Goal: Task Accomplishment & Management: Use online tool/utility

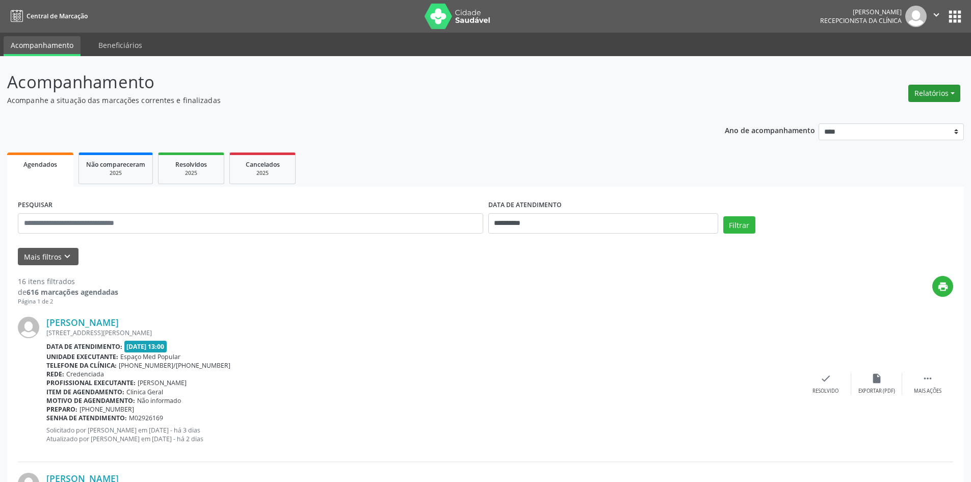
click at [916, 92] on button "Relatórios" at bounding box center [934, 93] width 52 height 17
click at [905, 113] on link "Agendamentos" at bounding box center [906, 115] width 110 height 14
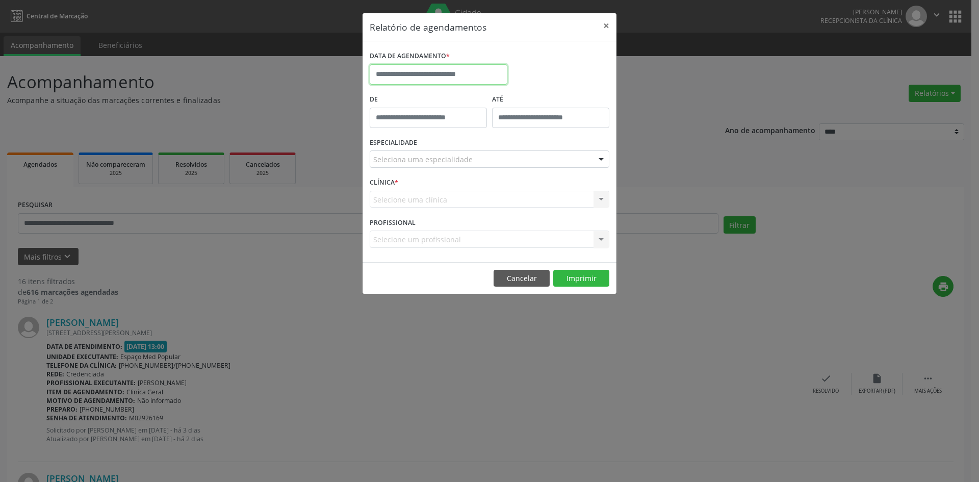
click at [473, 71] on input "text" at bounding box center [439, 74] width 138 height 20
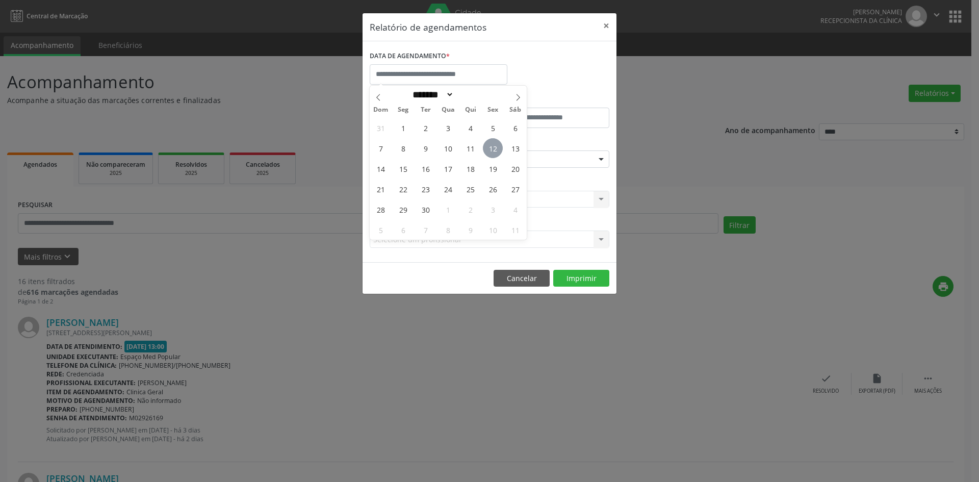
click at [497, 150] on span "12" at bounding box center [493, 148] width 20 height 20
type input "**********"
click at [497, 150] on span "12" at bounding box center [493, 148] width 20 height 20
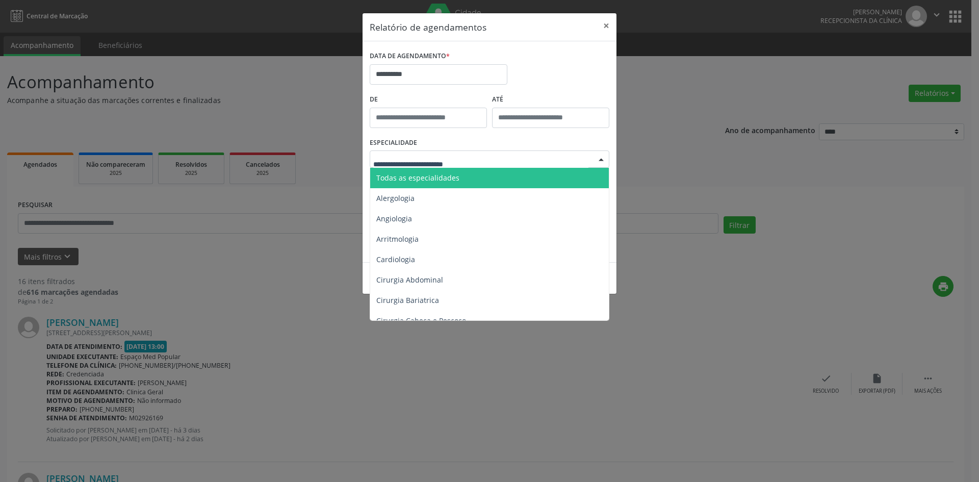
click at [455, 178] on span "Todas as especialidades" at bounding box center [417, 178] width 83 height 10
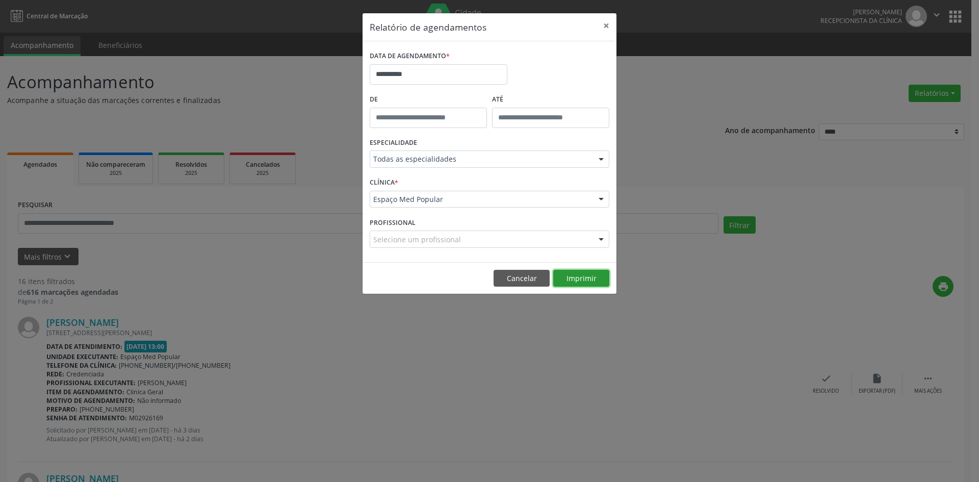
click at [585, 272] on button "Imprimir" at bounding box center [581, 278] width 56 height 17
click at [461, 333] on div "**********" at bounding box center [489, 241] width 979 height 482
click at [608, 20] on button "×" at bounding box center [606, 25] width 20 height 25
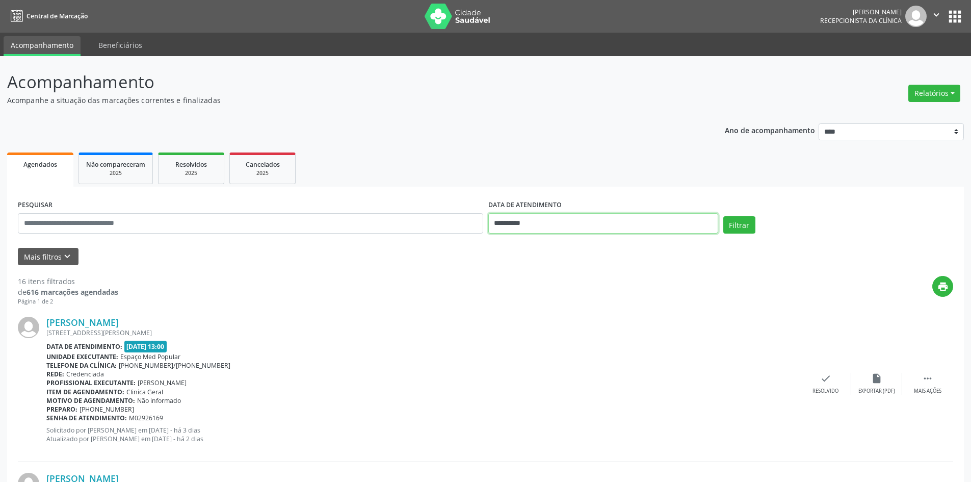
click at [605, 231] on input "**********" at bounding box center [603, 223] width 230 height 20
click at [526, 320] on span "15" at bounding box center [522, 317] width 20 height 20
type input "**********"
click at [742, 215] on div "**********" at bounding box center [485, 218] width 940 height 43
click at [740, 220] on button "Filtrar" at bounding box center [739, 224] width 32 height 17
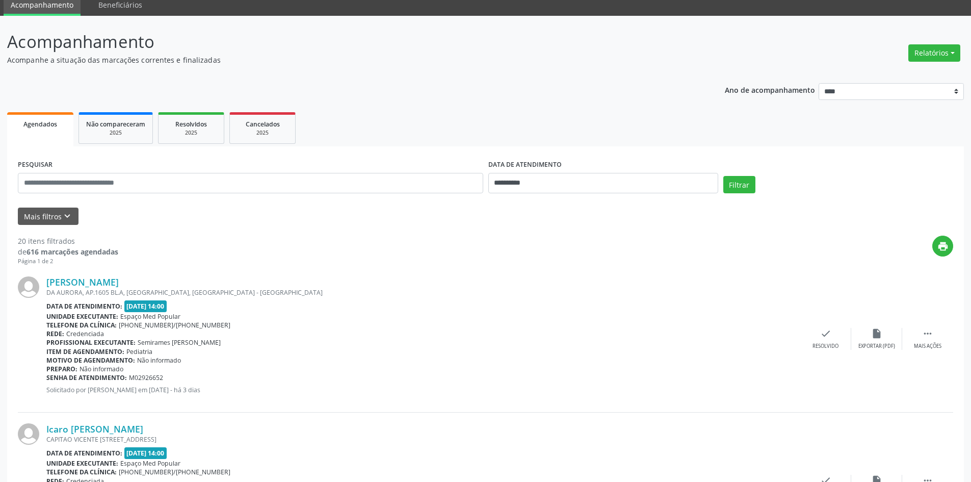
scroll to position [51, 0]
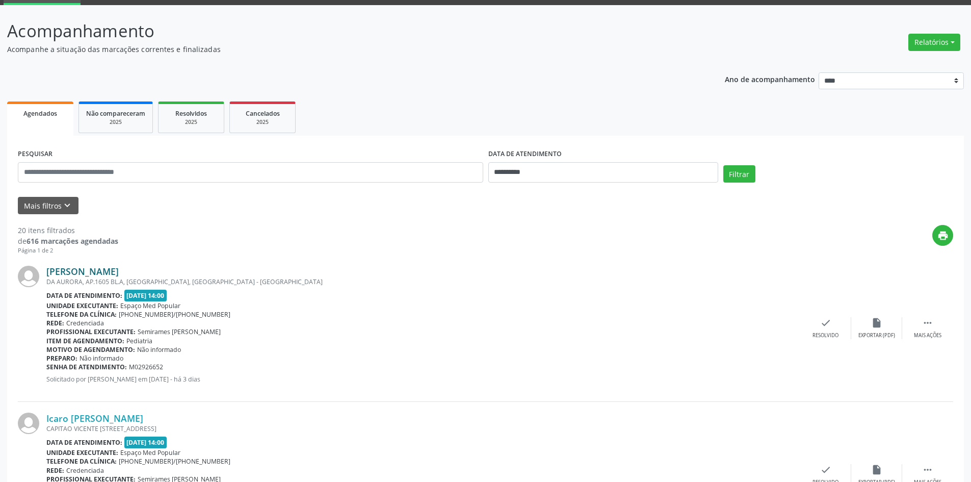
click at [119, 266] on link "[PERSON_NAME]" at bounding box center [82, 271] width 72 height 11
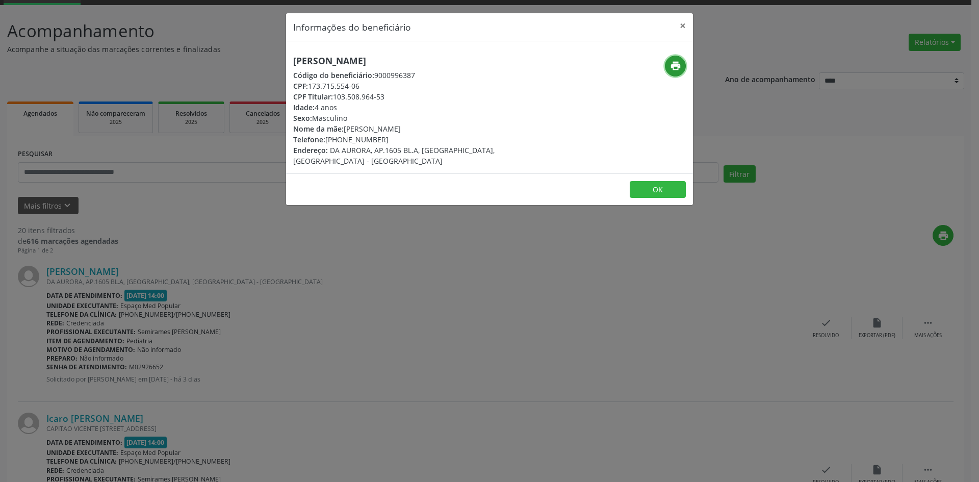
click at [671, 62] on icon "print" at bounding box center [675, 65] width 11 height 11
click at [390, 277] on div "Informações do beneficiário × [PERSON_NAME] de Lira Código do beneficiário: 900…" at bounding box center [489, 241] width 979 height 482
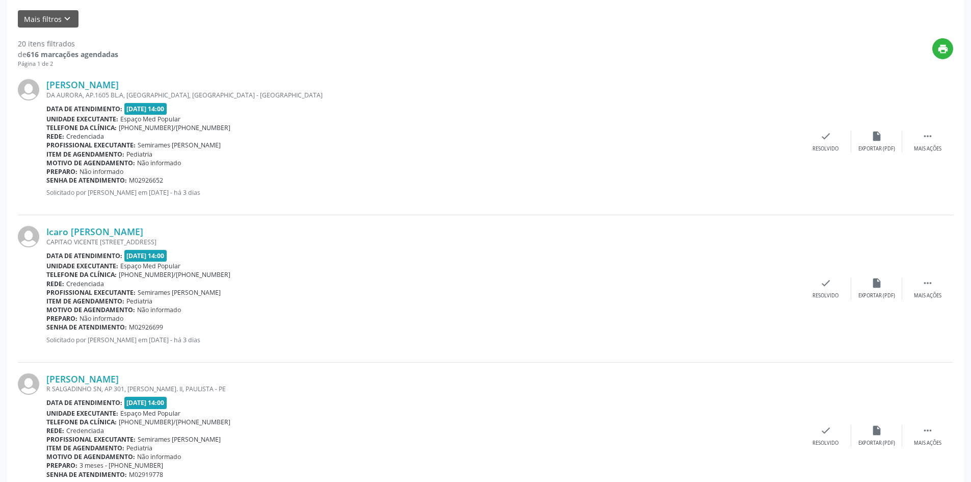
scroll to position [255, 0]
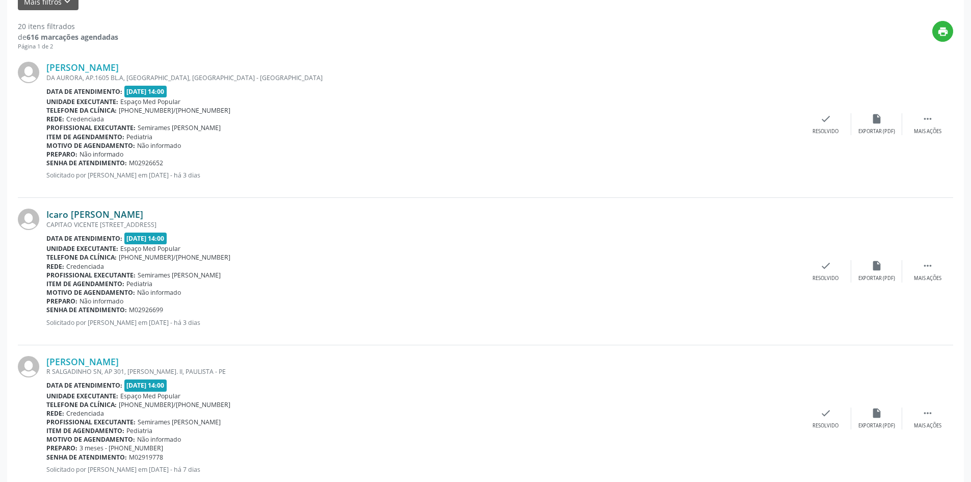
click at [143, 212] on link "Icaro [PERSON_NAME]" at bounding box center [94, 213] width 97 height 11
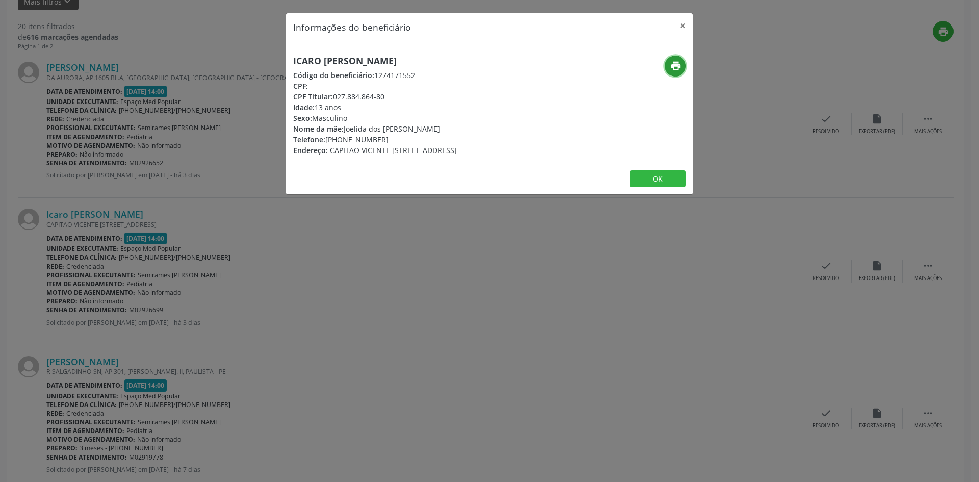
click at [672, 68] on icon "print" at bounding box center [675, 65] width 11 height 11
click at [271, 296] on div "Informações do beneficiário × Icaro [PERSON_NAME] [PERSON_NAME] Código do benef…" at bounding box center [489, 241] width 979 height 482
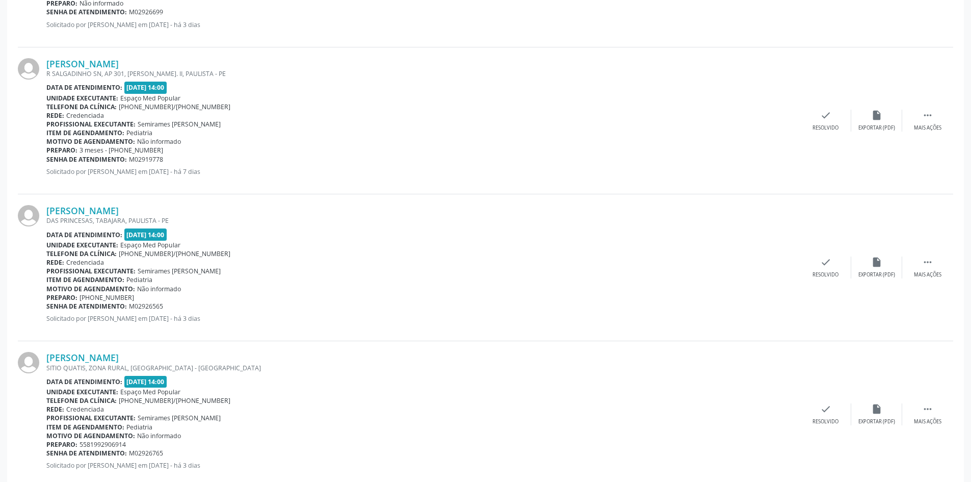
scroll to position [561, 0]
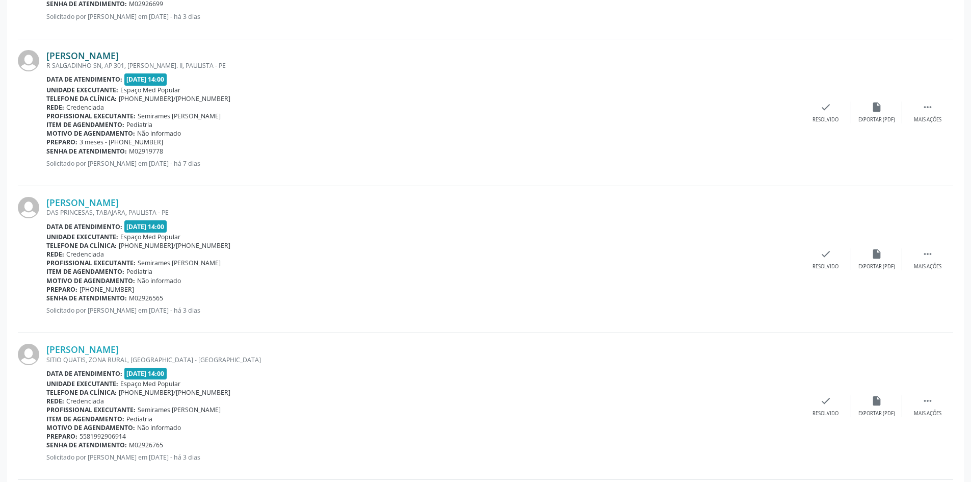
click at [119, 53] on link "[PERSON_NAME]" at bounding box center [82, 55] width 72 height 11
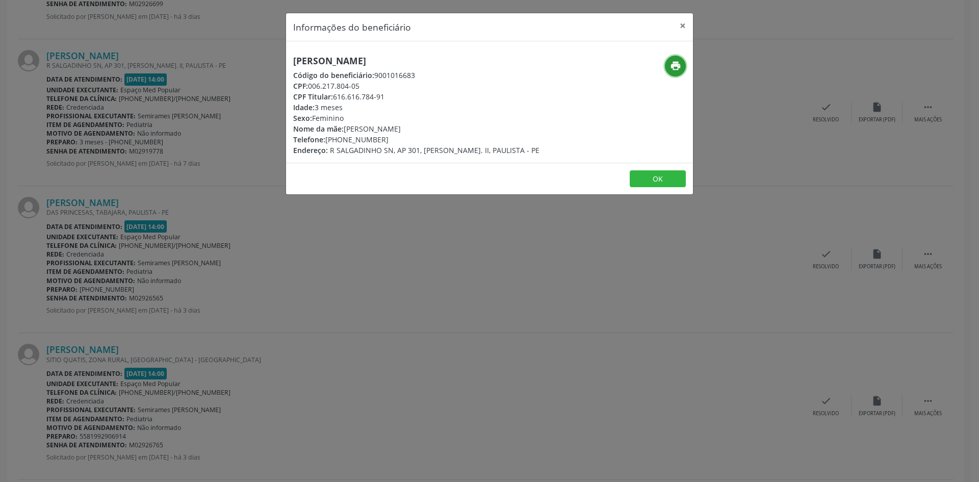
click at [670, 69] on icon "print" at bounding box center [675, 65] width 11 height 11
click at [189, 260] on div "Informações do beneficiário × [PERSON_NAME] Código do beneficiário: 9001016683 …" at bounding box center [489, 241] width 979 height 482
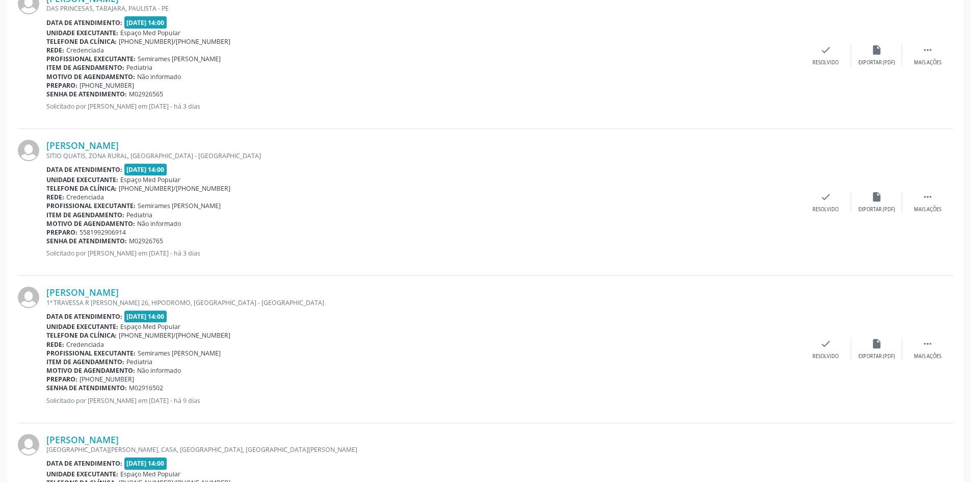
scroll to position [714, 0]
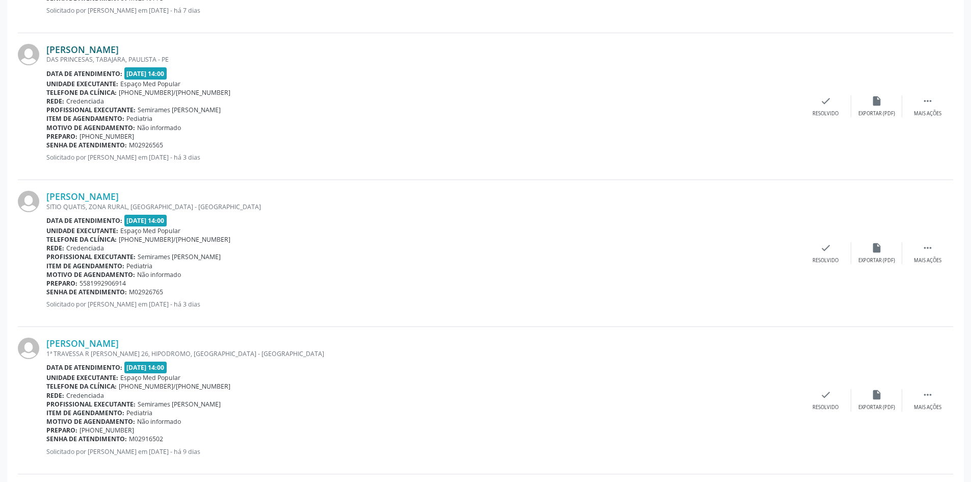
click at [117, 44] on link "[PERSON_NAME]" at bounding box center [82, 49] width 72 height 11
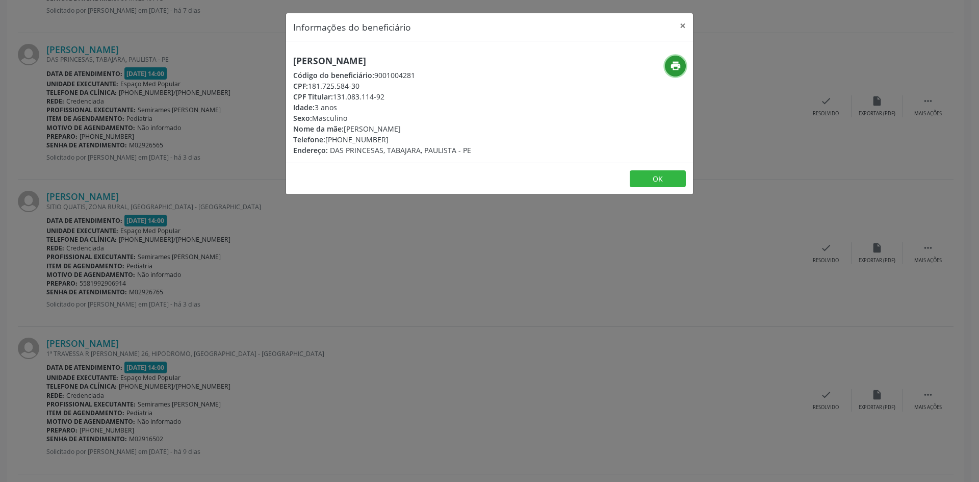
click at [678, 62] on icon "print" at bounding box center [675, 65] width 11 height 11
click at [192, 249] on div "Informações do beneficiário × [PERSON_NAME] Código do beneficiário: 9001004281 …" at bounding box center [489, 241] width 979 height 482
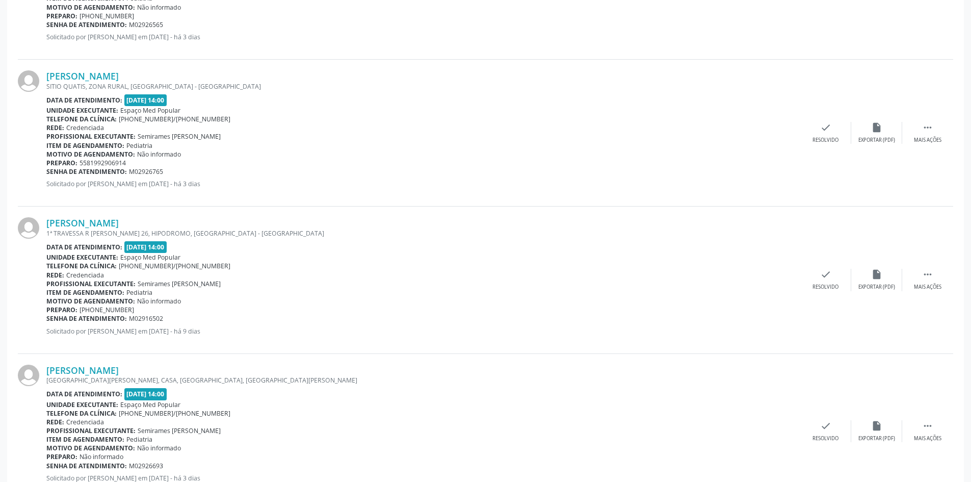
scroll to position [867, 0]
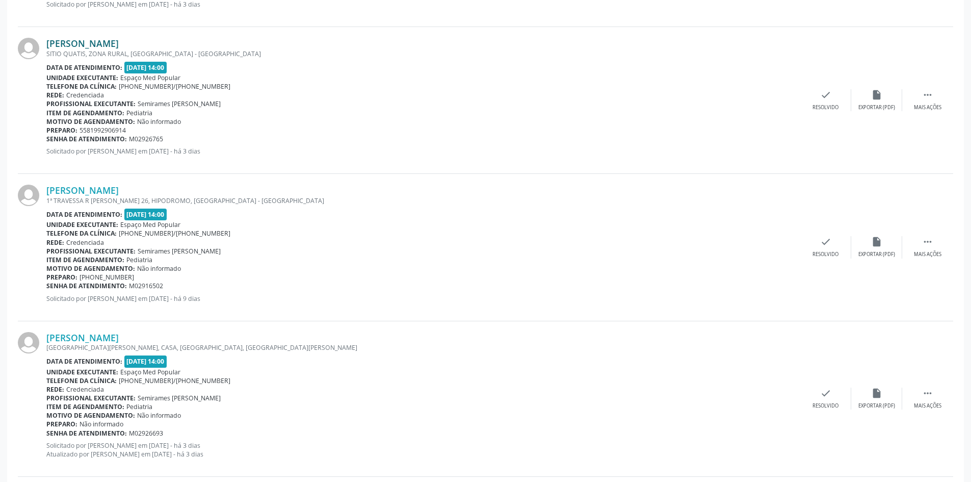
click at [114, 45] on link "[PERSON_NAME]" at bounding box center [82, 43] width 72 height 11
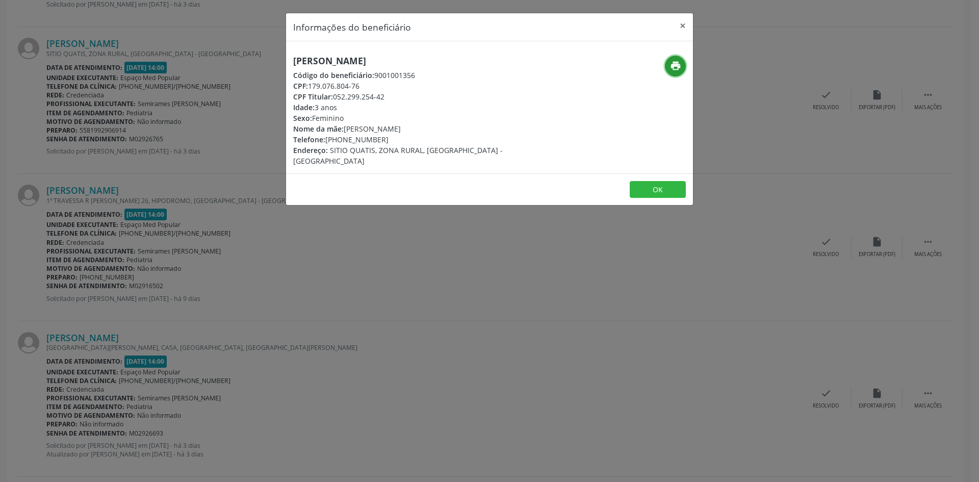
click at [676, 64] on icon "print" at bounding box center [675, 65] width 11 height 11
click at [303, 267] on div "Informações do beneficiário × [PERSON_NAME] Código do beneficiário: 9001001356 …" at bounding box center [489, 241] width 979 height 482
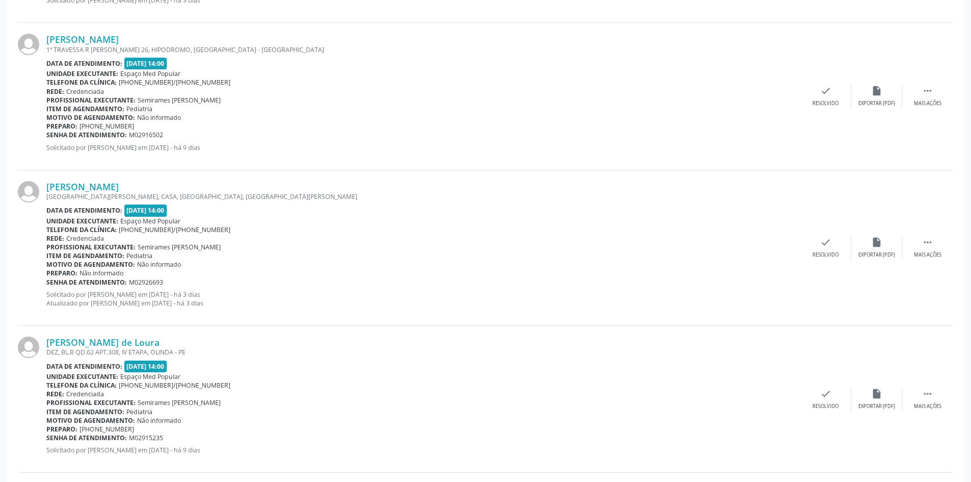
scroll to position [1019, 0]
click at [119, 36] on link "[PERSON_NAME]" at bounding box center [82, 37] width 72 height 11
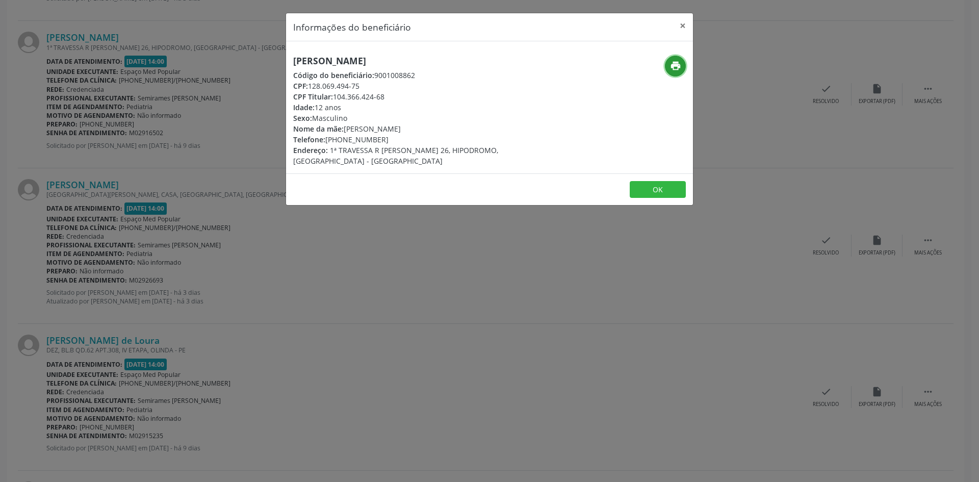
click at [679, 66] on icon "print" at bounding box center [675, 65] width 11 height 11
click at [342, 266] on div "Informações do beneficiário × [PERSON_NAME] Código do beneficiário: 9001008862 …" at bounding box center [489, 241] width 979 height 482
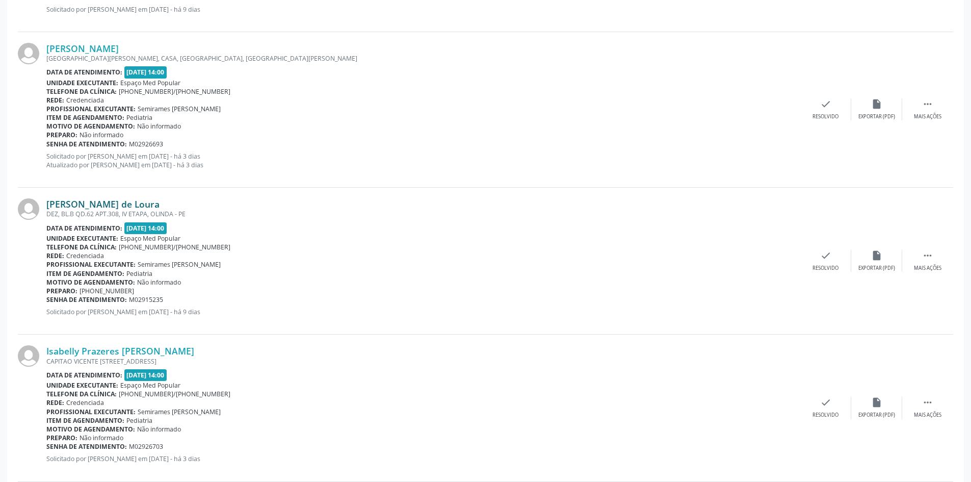
scroll to position [1172, 0]
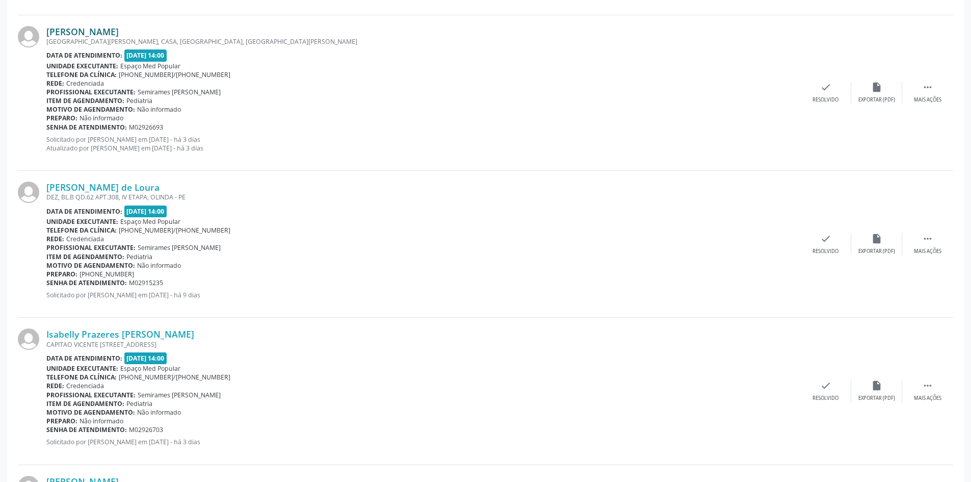
click at [119, 32] on link "[PERSON_NAME]" at bounding box center [82, 31] width 72 height 11
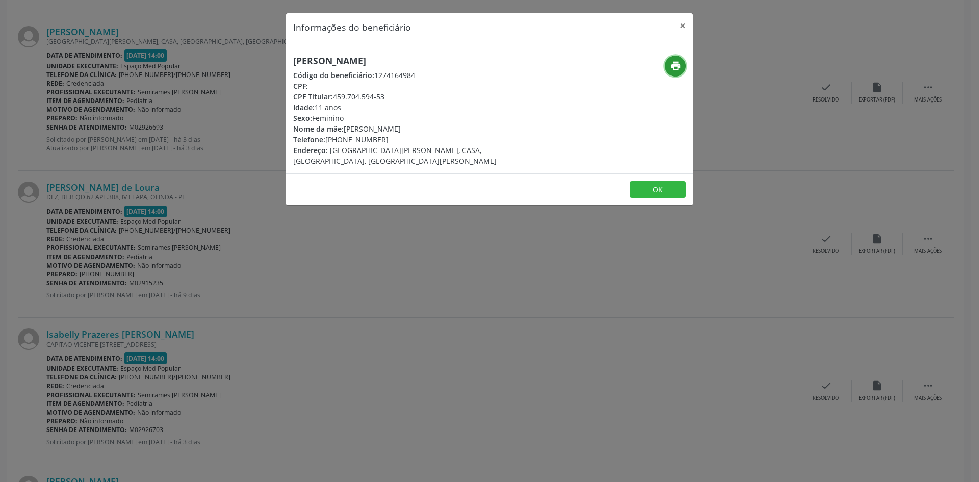
click at [665, 62] on button "print" at bounding box center [675, 66] width 21 height 21
click at [151, 305] on div "Informações do beneficiário × [PERSON_NAME] Código do beneficiário: 1274164984 …" at bounding box center [489, 241] width 979 height 482
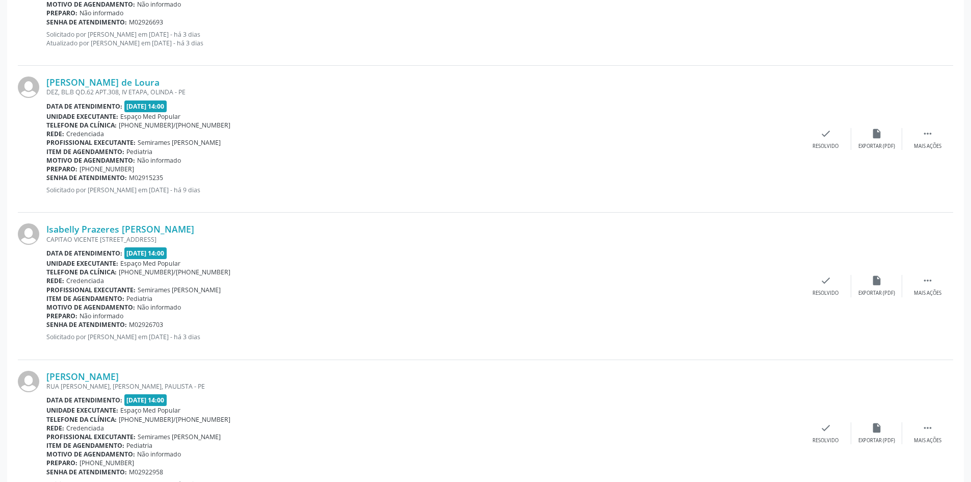
scroll to position [1325, 0]
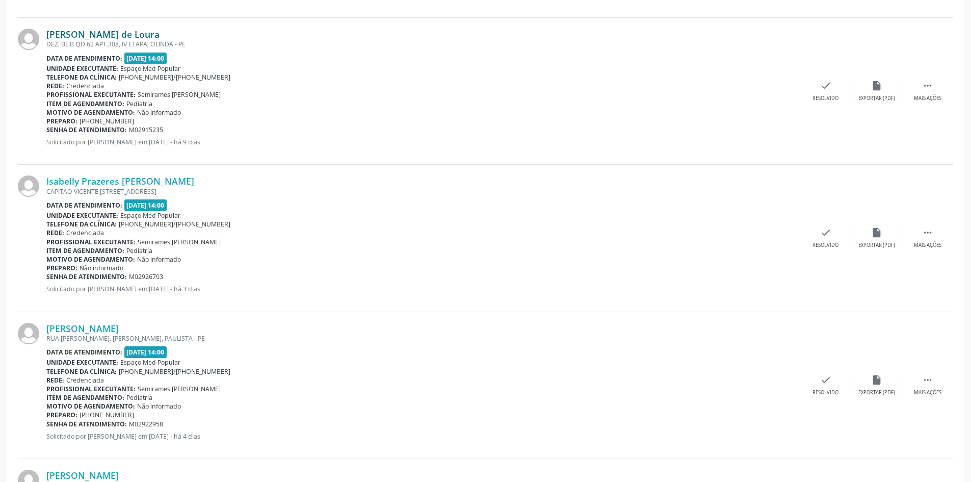
click at [118, 34] on link "[PERSON_NAME] de Loura" at bounding box center [102, 34] width 113 height 11
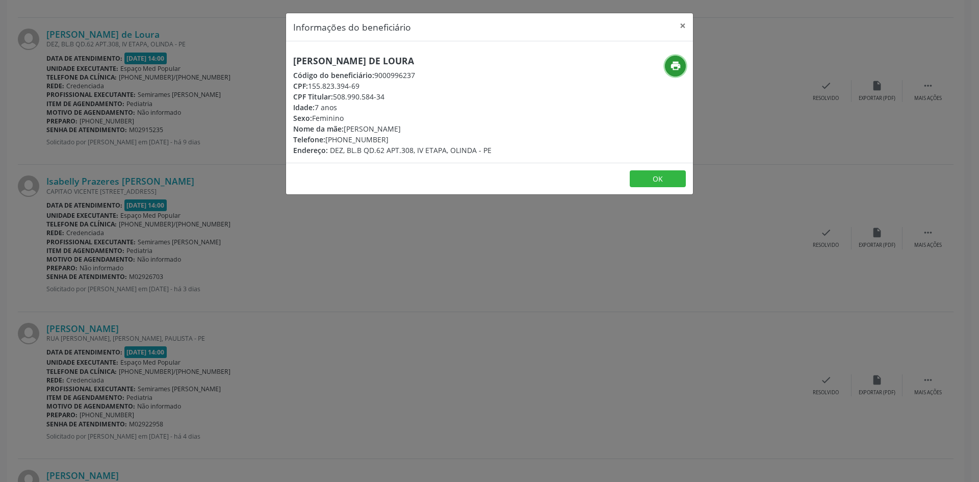
click at [676, 71] on icon "print" at bounding box center [675, 65] width 11 height 11
click at [244, 263] on div "Informações do beneficiário × [PERSON_NAME] de [GEOGRAPHIC_DATA] Código do bene…" at bounding box center [489, 241] width 979 height 482
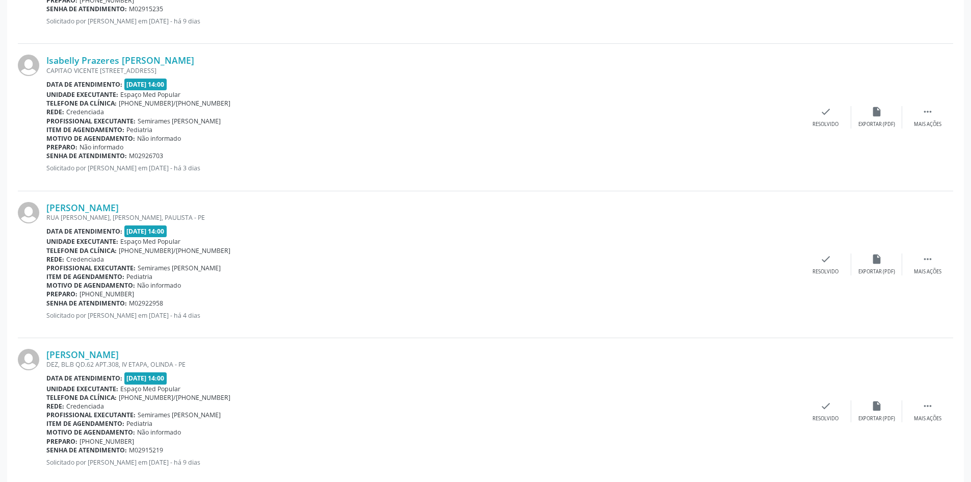
scroll to position [1478, 0]
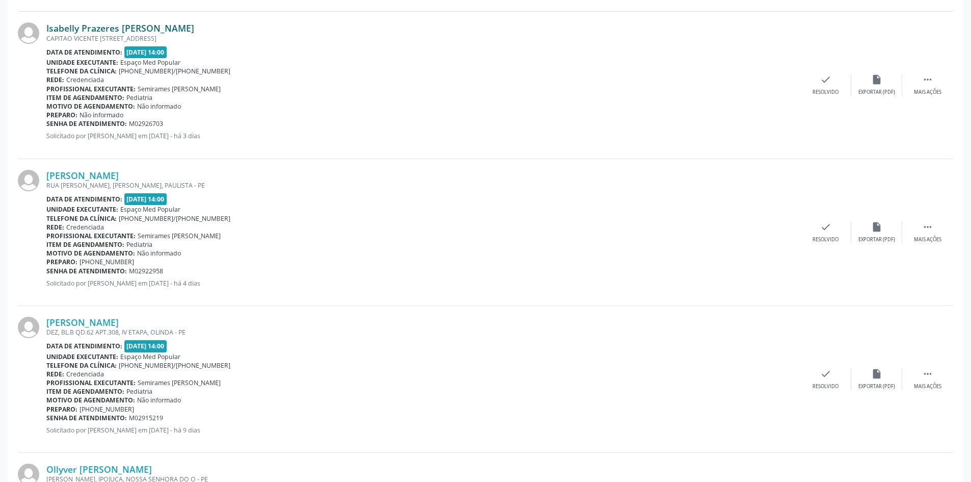
click at [139, 27] on link "Isabelly Prazeres [PERSON_NAME]" at bounding box center [120, 27] width 148 height 11
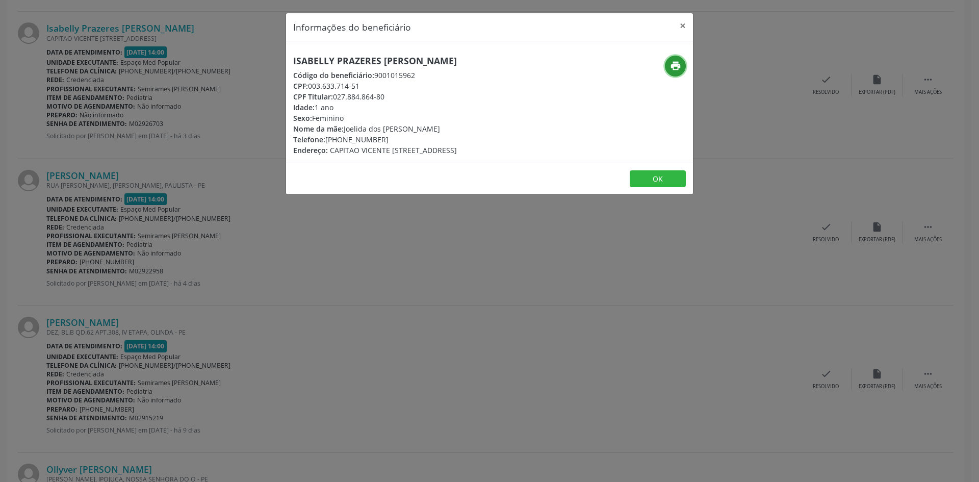
click at [679, 66] on icon "print" at bounding box center [675, 65] width 11 height 11
click at [244, 265] on div "Informações do beneficiário × Isabelly Prazeres [PERSON_NAME] Código do benefic…" at bounding box center [489, 241] width 979 height 482
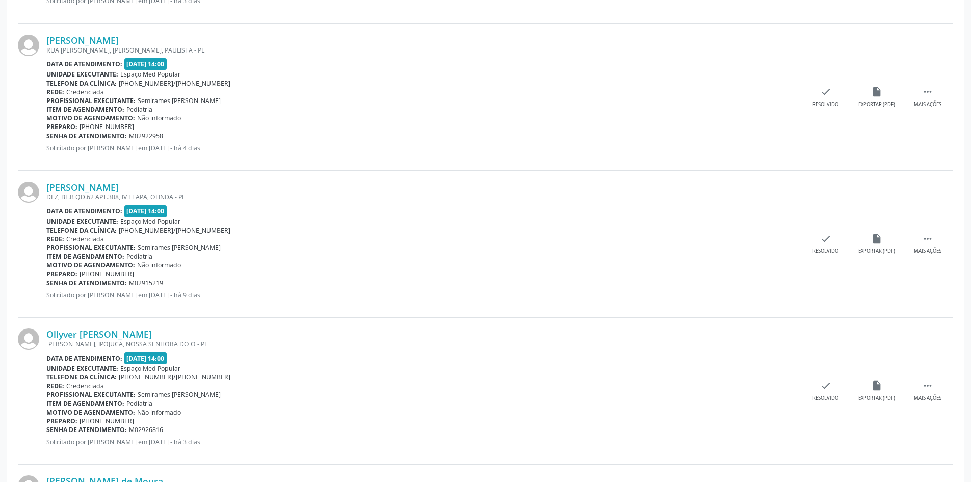
scroll to position [1631, 0]
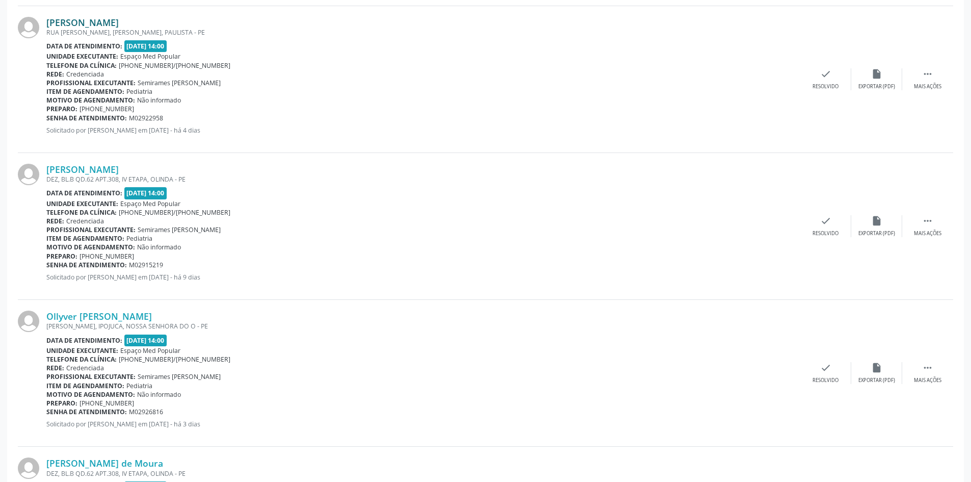
click at [117, 24] on link "[PERSON_NAME]" at bounding box center [82, 22] width 72 height 11
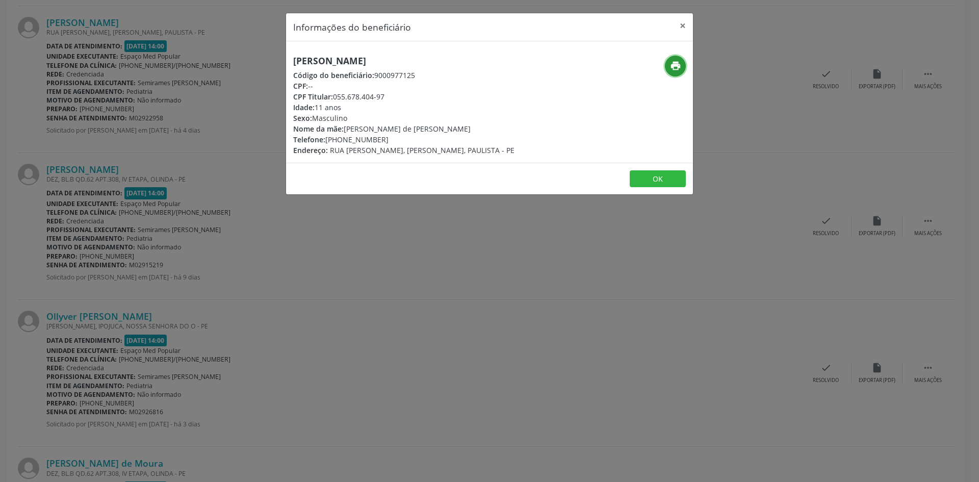
click at [682, 66] on button "print" at bounding box center [675, 66] width 21 height 21
click at [220, 288] on div "Informações do beneficiário × [PERSON_NAME] Código do beneficiário: 9000977125 …" at bounding box center [489, 241] width 979 height 482
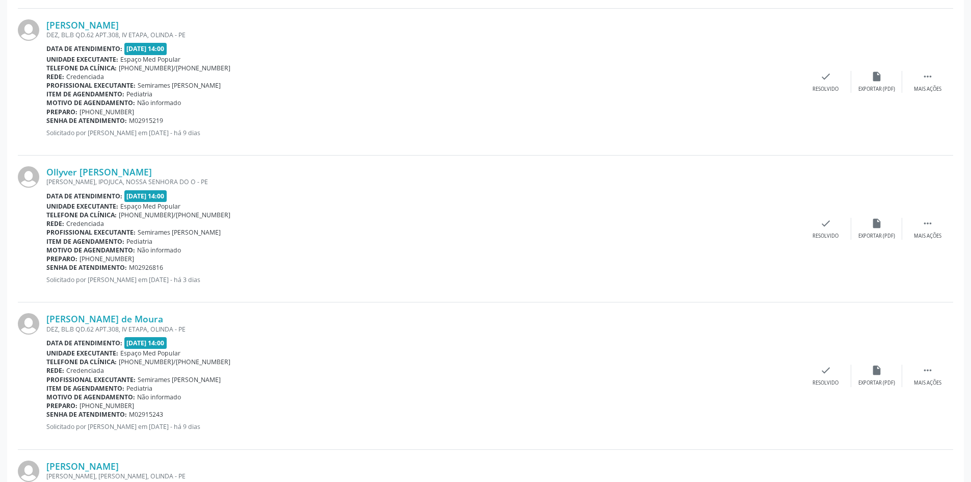
scroll to position [1784, 0]
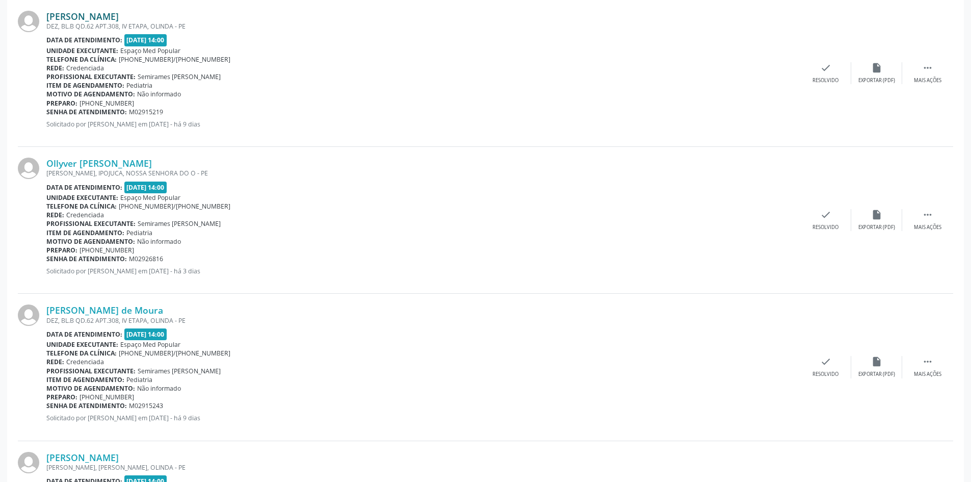
click at [119, 13] on link "[PERSON_NAME]" at bounding box center [82, 16] width 72 height 11
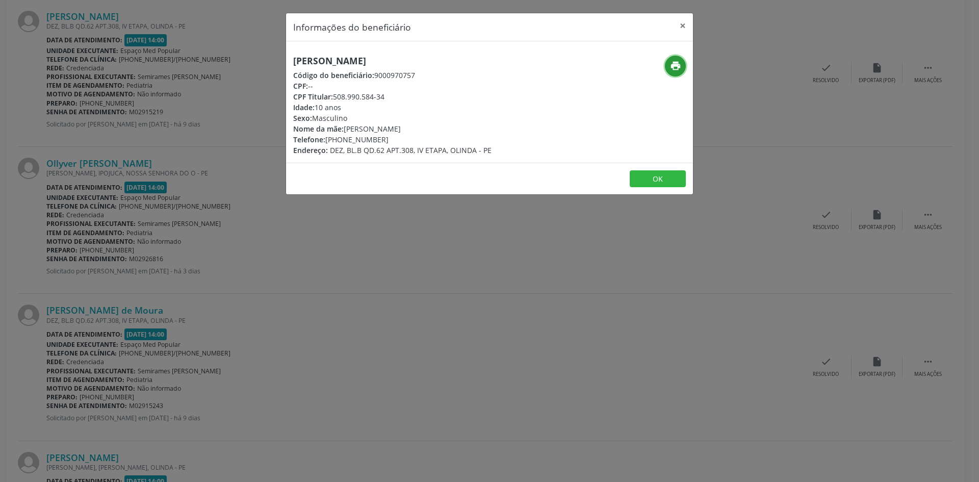
click at [681, 63] on button "print" at bounding box center [675, 66] width 21 height 21
click at [303, 287] on div "Informações do beneficiário × [PERSON_NAME] Código do beneficiário: 9000970757 …" at bounding box center [489, 241] width 979 height 482
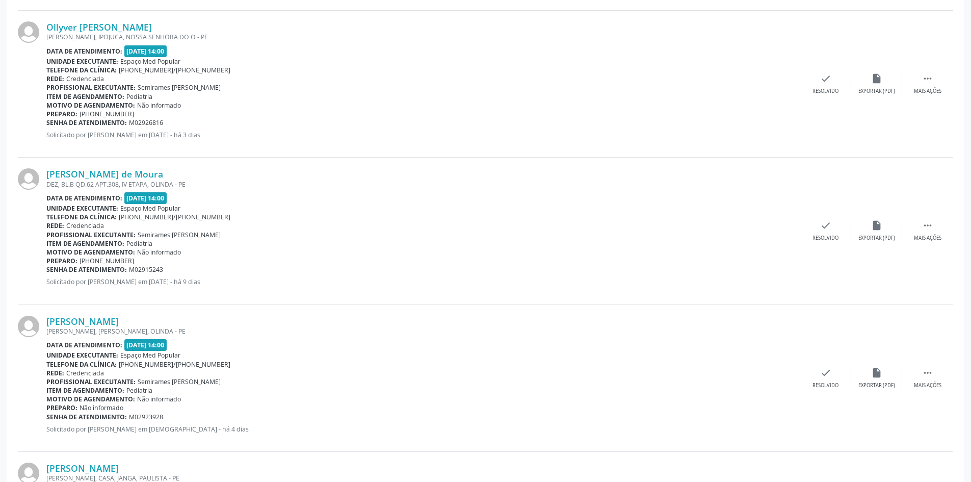
scroll to position [1937, 0]
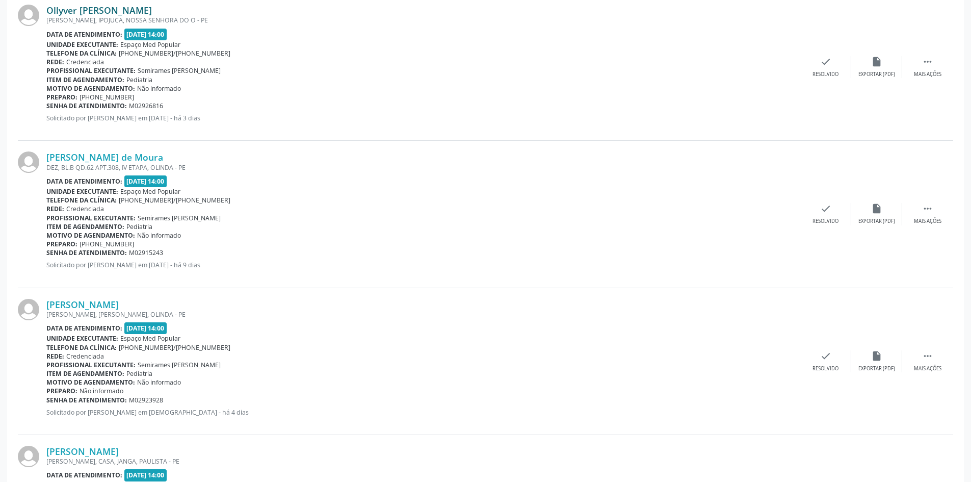
click at [143, 7] on link "Ollyver [PERSON_NAME]" at bounding box center [99, 10] width 106 height 11
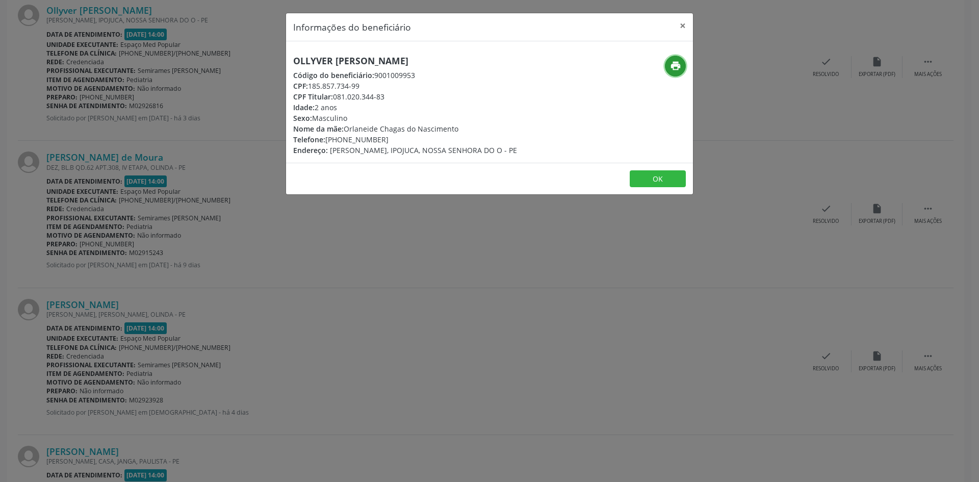
click at [671, 65] on icon "print" at bounding box center [675, 65] width 11 height 11
click at [287, 281] on div "Informações do beneficiário × Ollyver [PERSON_NAME] Código do beneficiário: 900…" at bounding box center [489, 241] width 979 height 482
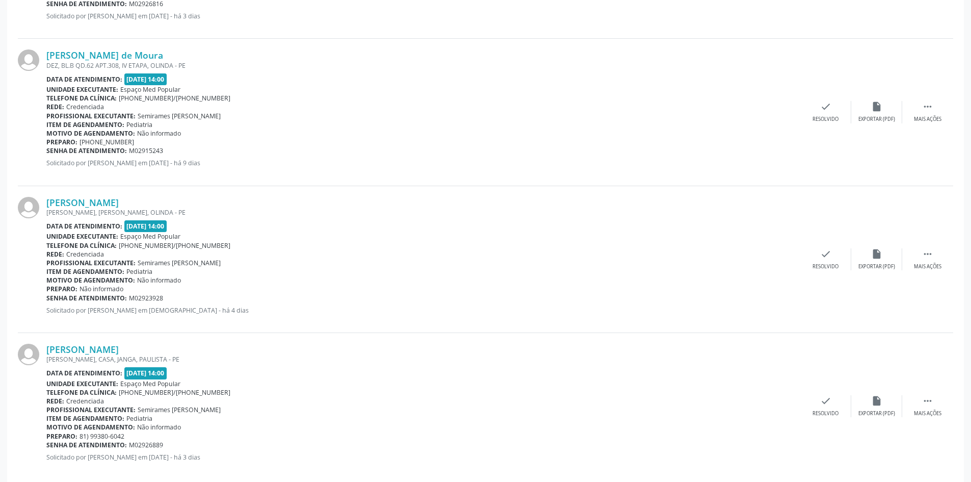
scroll to position [2084, 0]
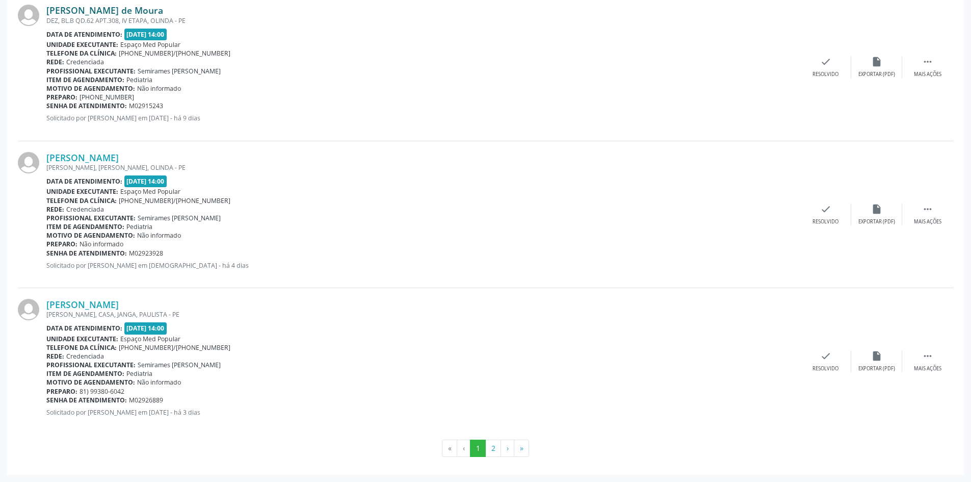
click at [112, 13] on link "[PERSON_NAME] de Moura" at bounding box center [104, 10] width 117 height 11
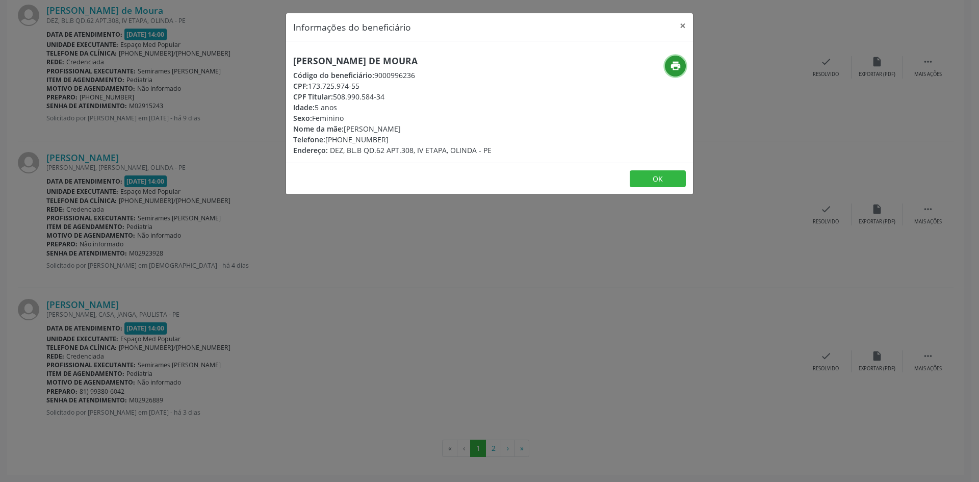
click at [673, 73] on button "print" at bounding box center [675, 66] width 21 height 21
click at [276, 233] on div "Informações do beneficiário × [PERSON_NAME] de Moura Código do beneficiário: 90…" at bounding box center [489, 241] width 979 height 482
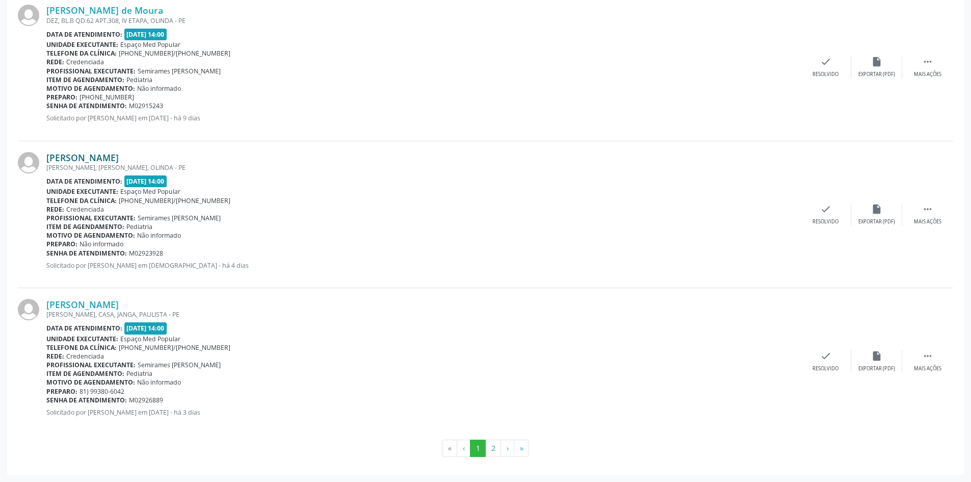
click at [119, 152] on link "[PERSON_NAME]" at bounding box center [82, 157] width 72 height 11
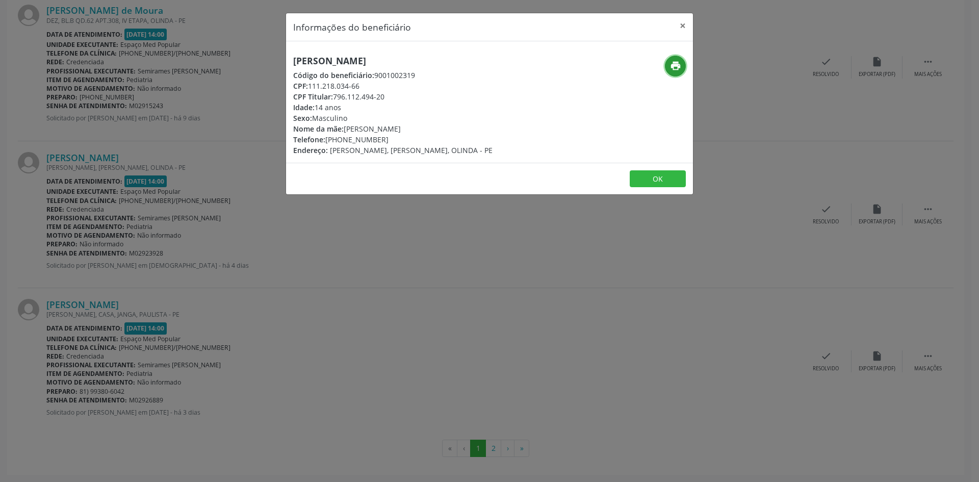
click at [673, 62] on icon "print" at bounding box center [675, 65] width 11 height 11
click at [321, 267] on div "Informações do beneficiário × [PERSON_NAME] Código do beneficiário: 9001002319 …" at bounding box center [489, 241] width 979 height 482
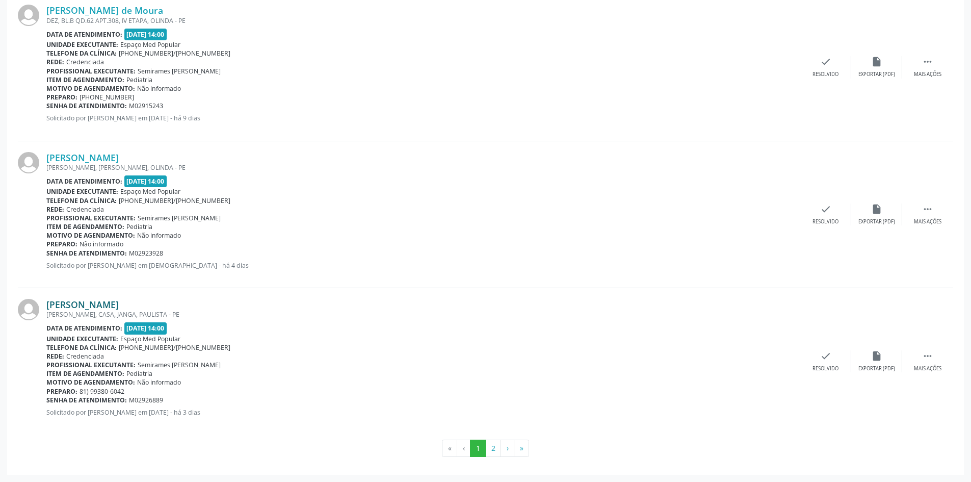
click at [109, 308] on link "[PERSON_NAME]" at bounding box center [82, 304] width 72 height 11
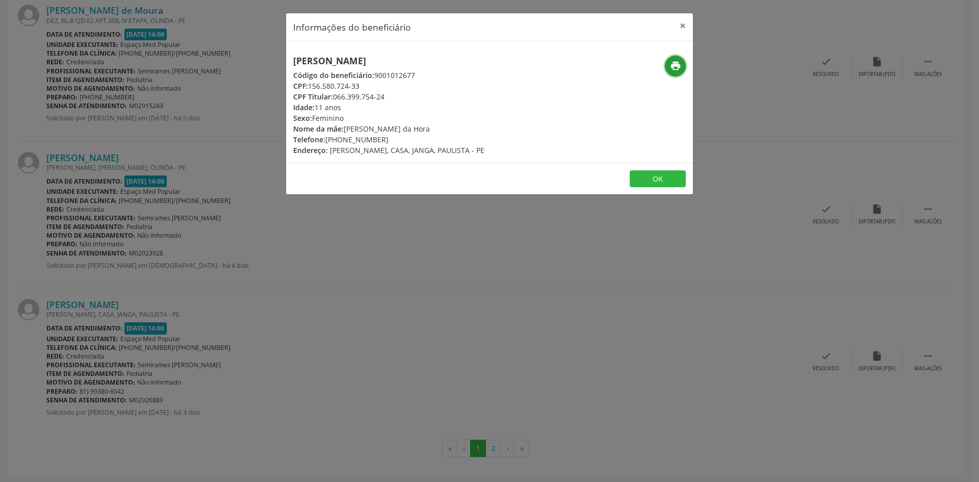
click at [678, 66] on icon "print" at bounding box center [675, 65] width 11 height 11
click at [191, 300] on div "Informações do beneficiário × [PERSON_NAME] Código do beneficiário: 9001012677 …" at bounding box center [489, 241] width 979 height 482
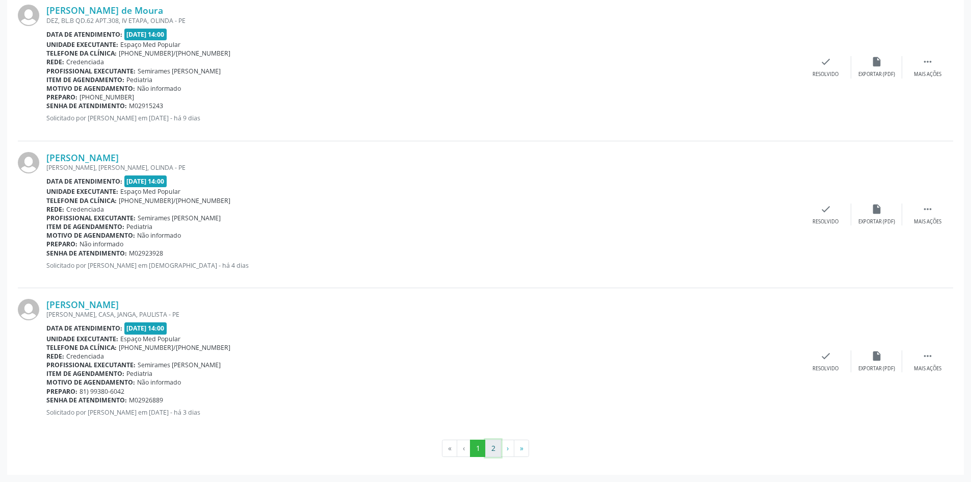
click at [490, 447] on button "2" at bounding box center [493, 447] width 16 height 17
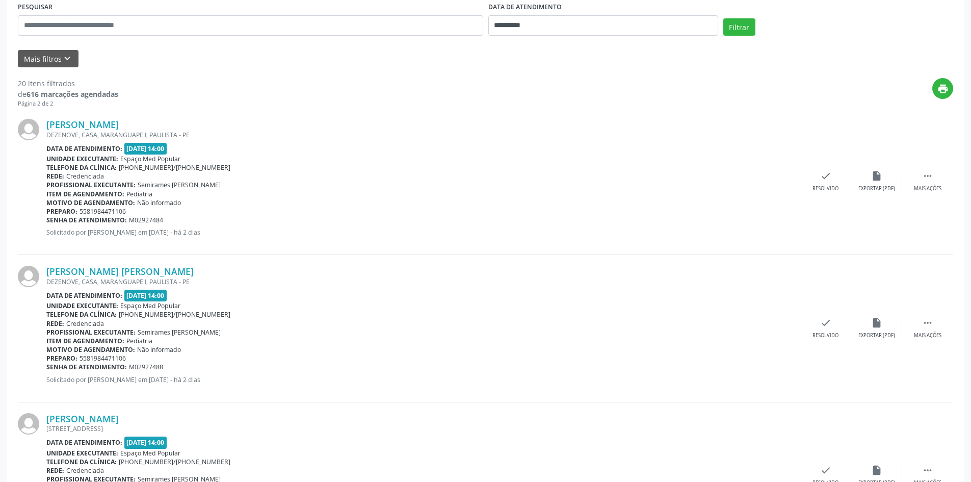
scroll to position [147, 0]
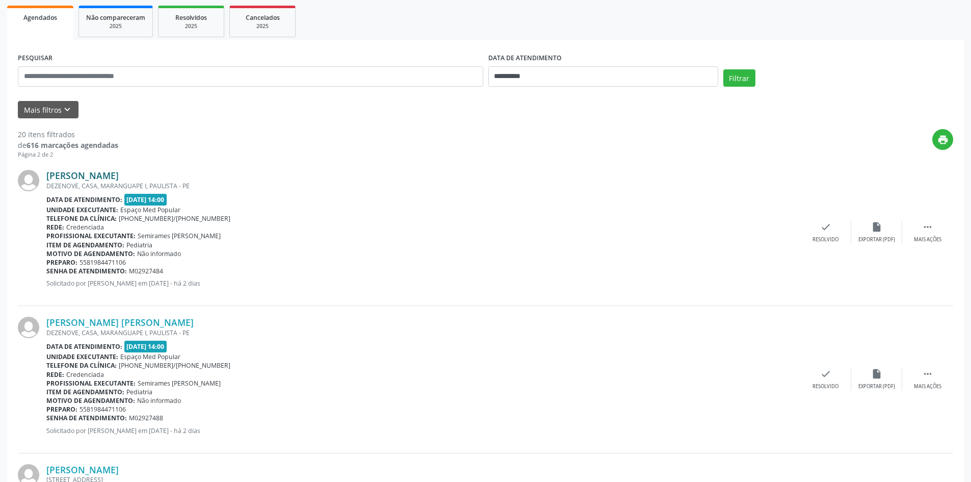
click at [118, 178] on link "[PERSON_NAME]" at bounding box center [82, 175] width 72 height 11
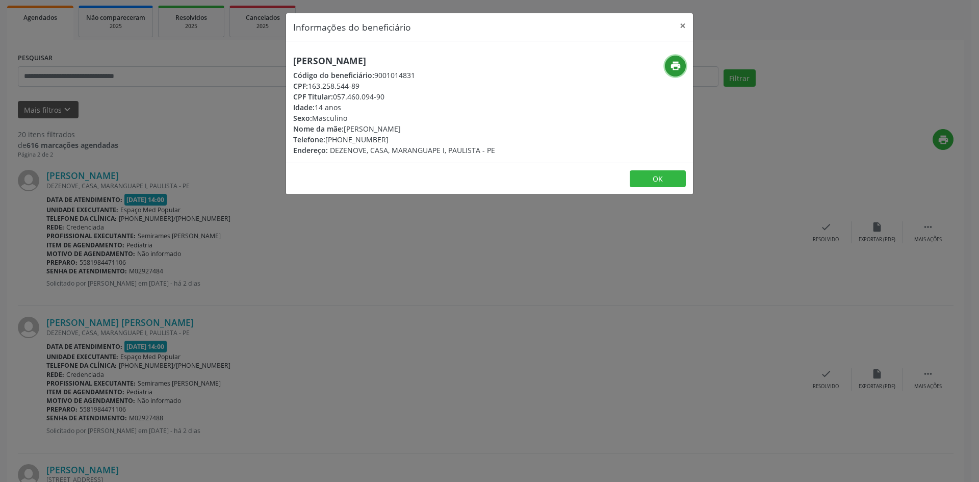
click at [674, 70] on icon "print" at bounding box center [675, 65] width 11 height 11
click at [300, 268] on div "Informações do beneficiário × [PERSON_NAME] Código do beneficiário: 9001014831 …" at bounding box center [489, 241] width 979 height 482
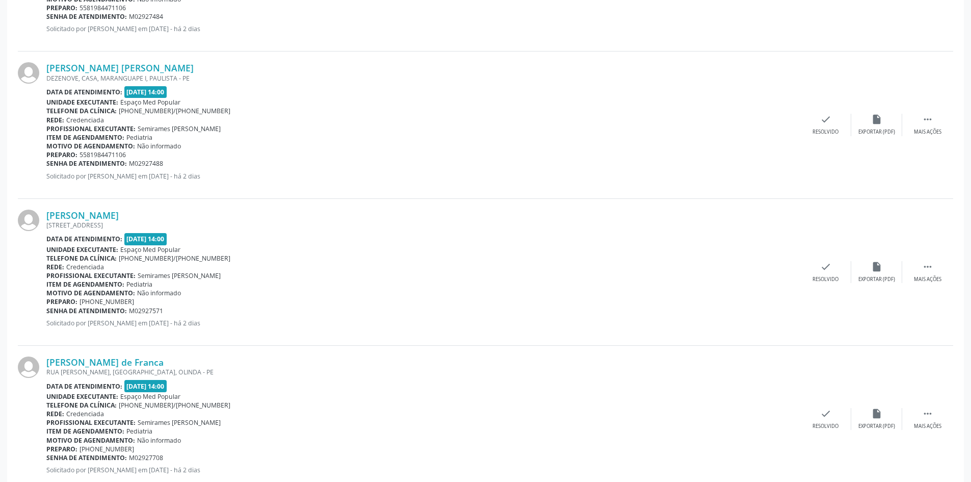
scroll to position [402, 0]
click at [122, 66] on link "[PERSON_NAME] [PERSON_NAME]" at bounding box center [119, 67] width 147 height 11
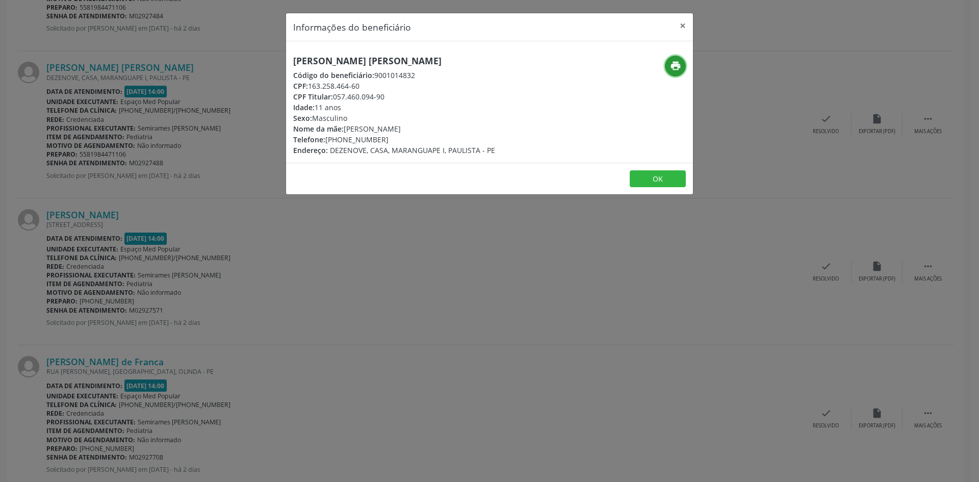
click at [678, 67] on icon "print" at bounding box center [675, 65] width 11 height 11
click at [273, 282] on div "Informações do beneficiário × [PERSON_NAME] [PERSON_NAME] Código do beneficiári…" at bounding box center [489, 241] width 979 height 482
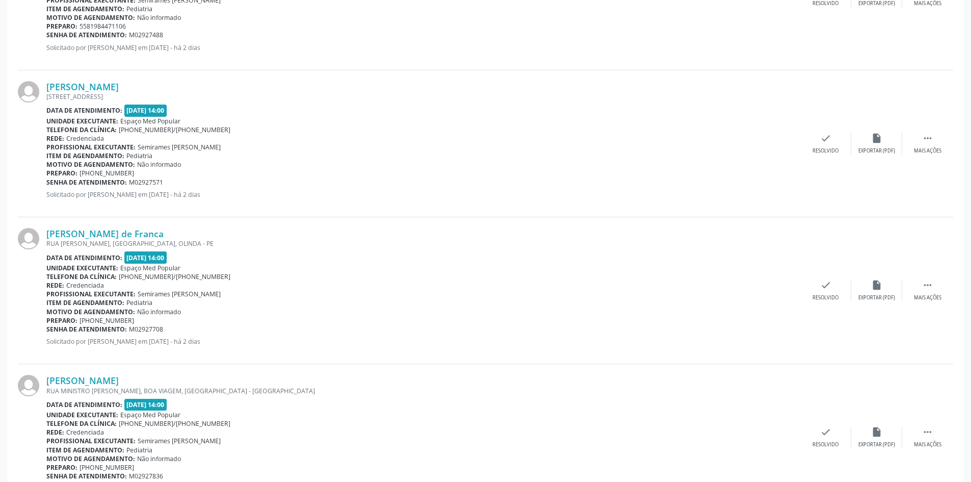
scroll to position [555, 0]
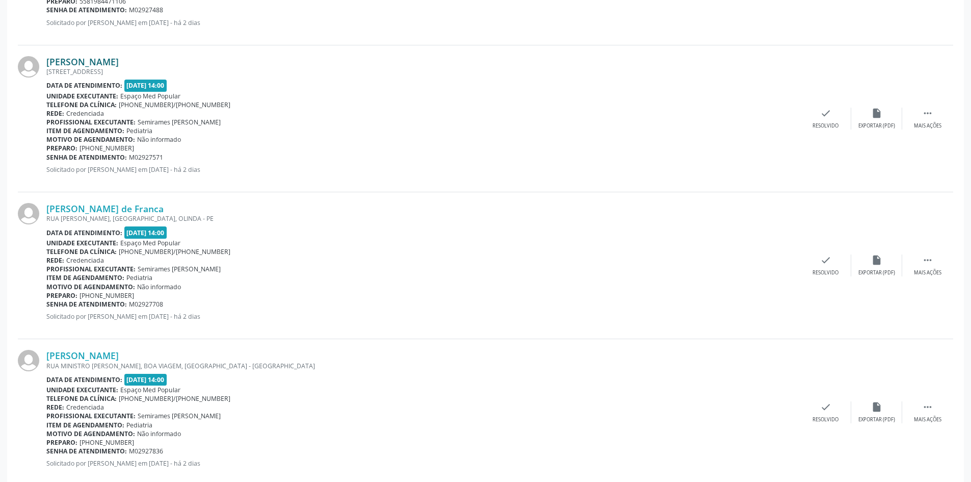
click at [108, 58] on link "[PERSON_NAME]" at bounding box center [82, 61] width 72 height 11
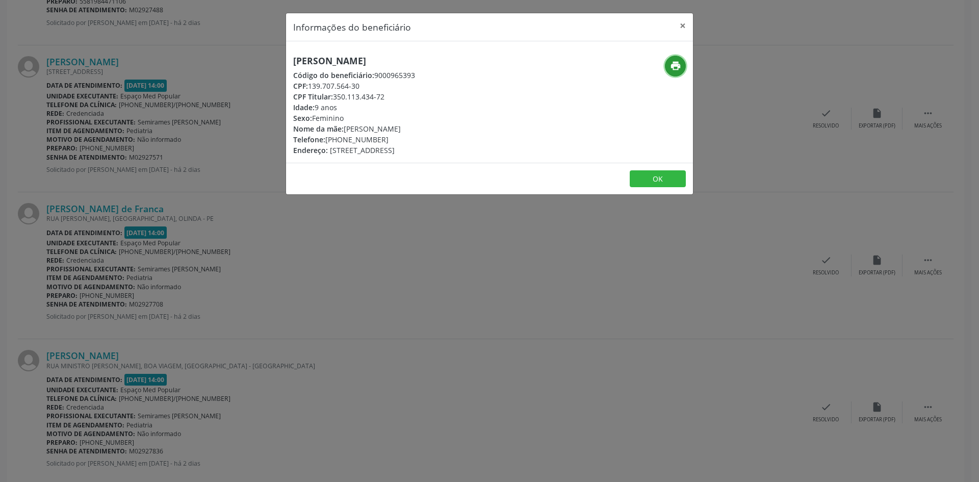
click at [674, 64] on icon "print" at bounding box center [675, 65] width 11 height 11
click at [234, 298] on div "Informações do beneficiário × [PERSON_NAME] Código do beneficiário: 9000965393 …" at bounding box center [489, 241] width 979 height 482
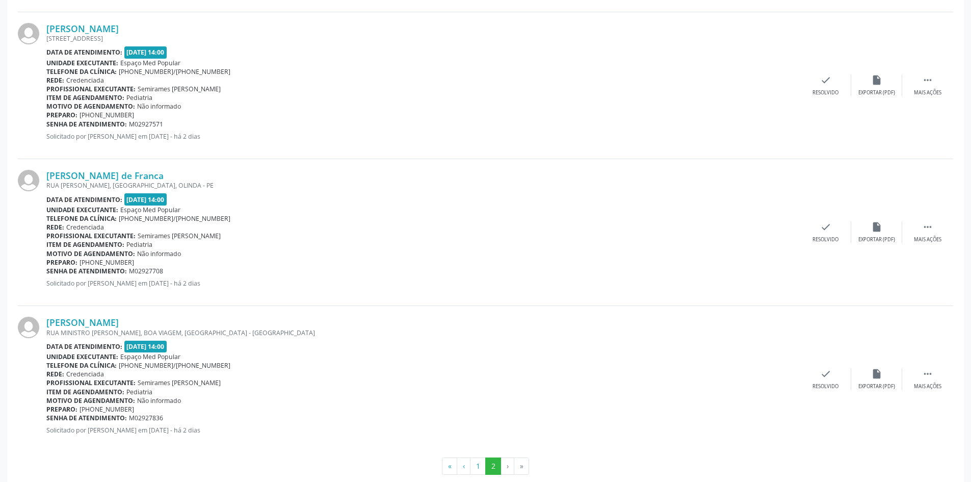
scroll to position [606, 0]
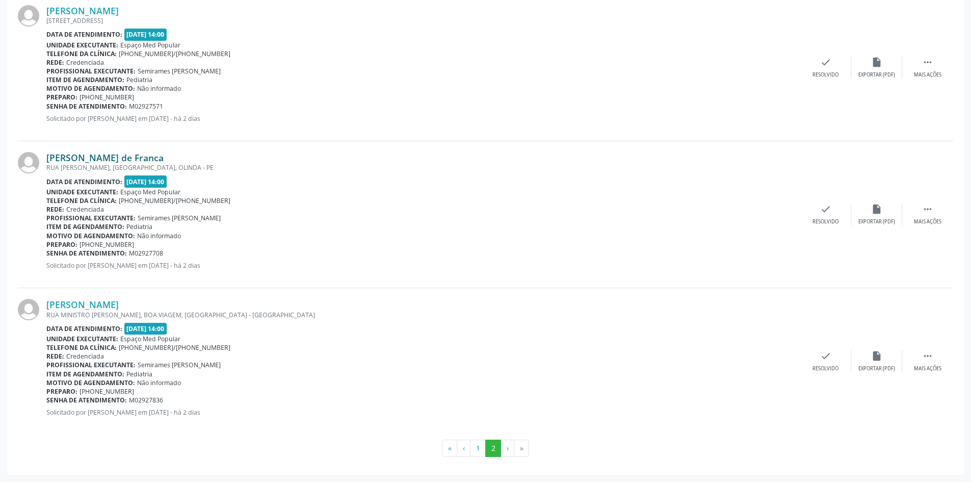
click at [164, 155] on link "[PERSON_NAME] de Franca" at bounding box center [104, 157] width 117 height 11
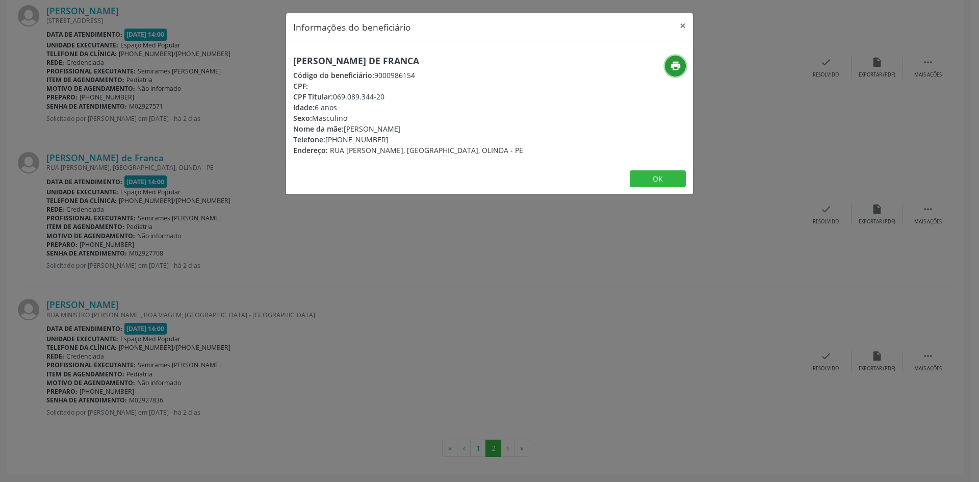
click at [670, 70] on icon "print" at bounding box center [675, 65] width 11 height 11
click at [270, 345] on div "Informações do beneficiário × [PERSON_NAME] de Franca Código do beneficiário: 9…" at bounding box center [489, 241] width 979 height 482
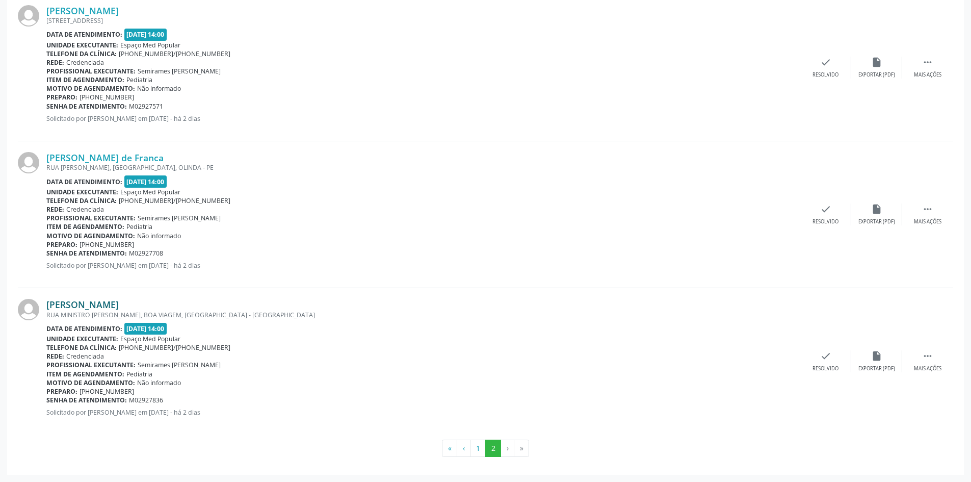
click at [119, 306] on link "[PERSON_NAME]" at bounding box center [82, 304] width 72 height 11
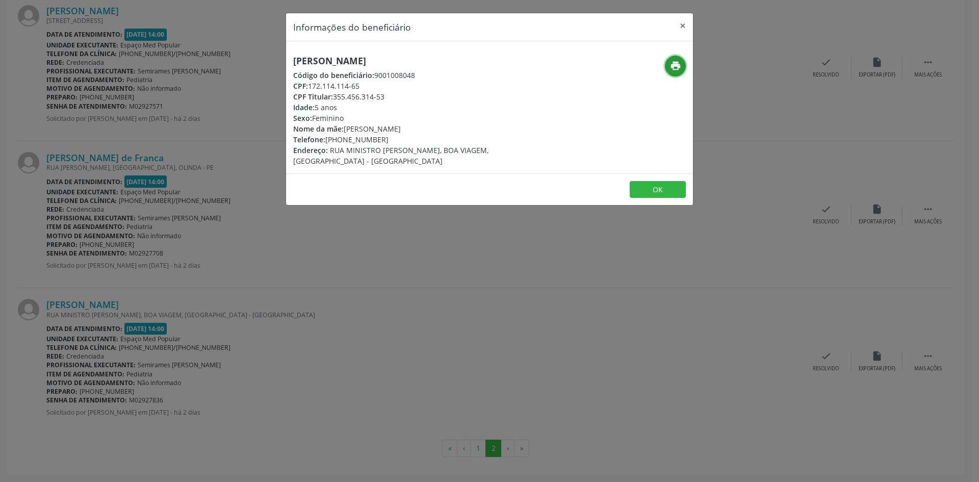
click at [683, 67] on button "print" at bounding box center [675, 66] width 21 height 21
click at [443, 299] on div "Informações do beneficiário × [PERSON_NAME] Código do beneficiário: 9001008048 …" at bounding box center [489, 241] width 979 height 482
